Goal: Information Seeking & Learning: Learn about a topic

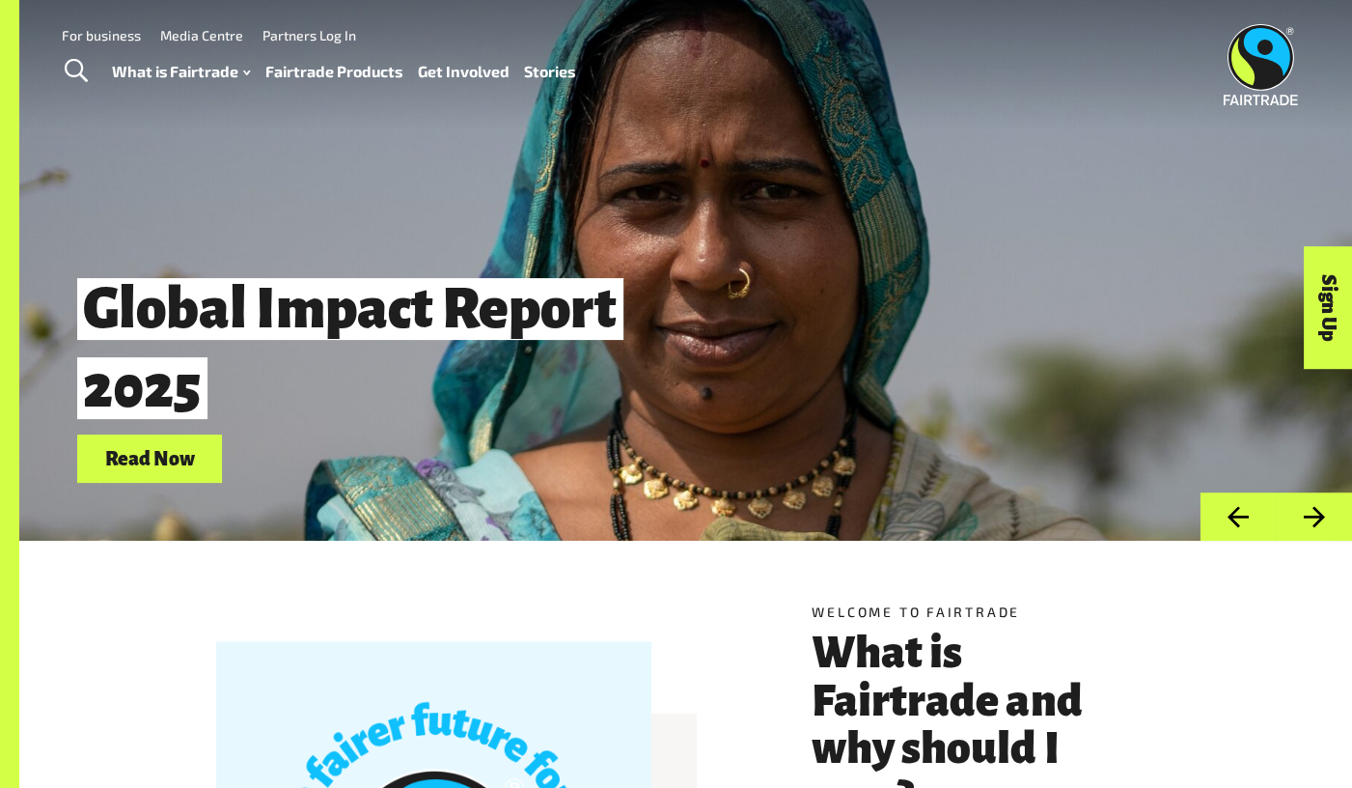
click at [360, 69] on link "Fairtrade Products" at bounding box center [332, 72] width 137 height 28
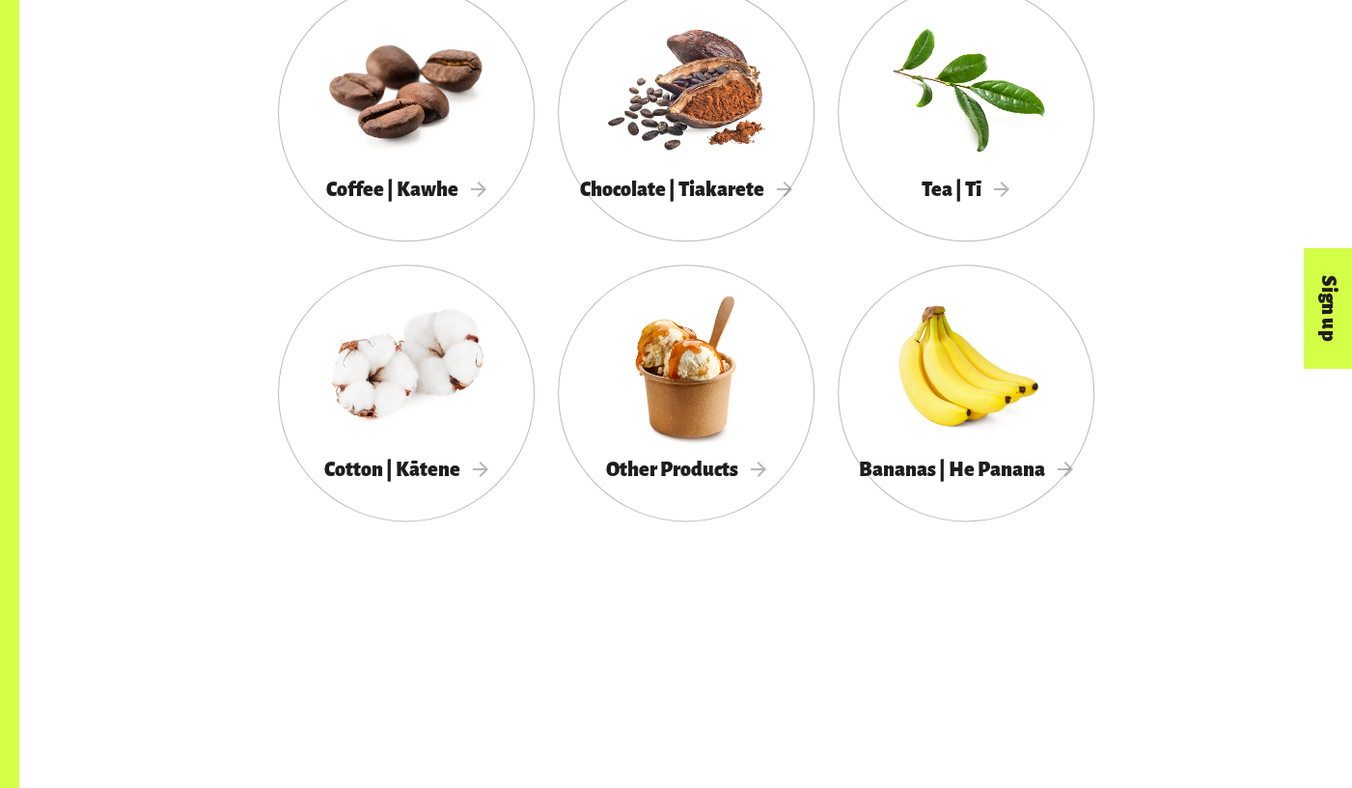
scroll to position [1156, 0]
click at [675, 378] on div at bounding box center [686, 366] width 257 height 167
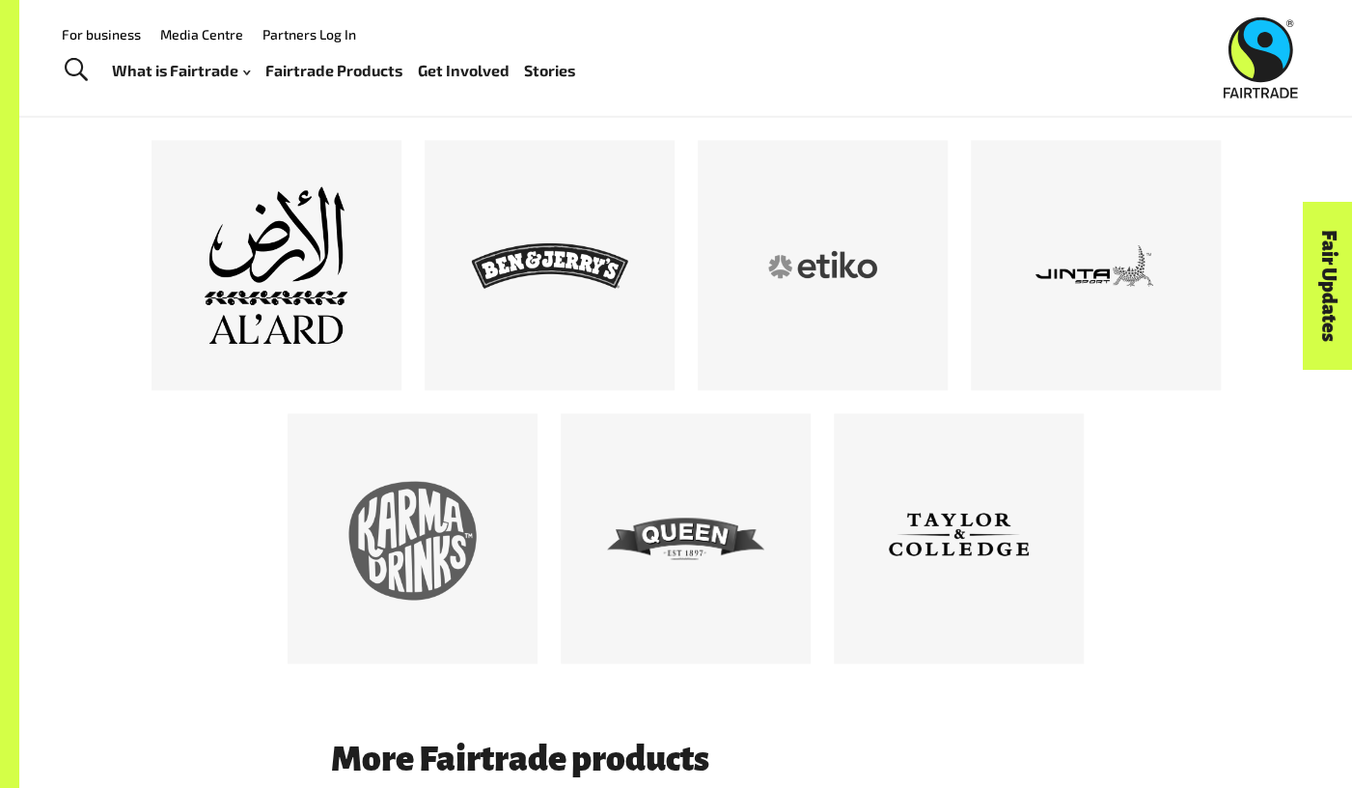
scroll to position [1132, 0]
